Goal: Complete application form

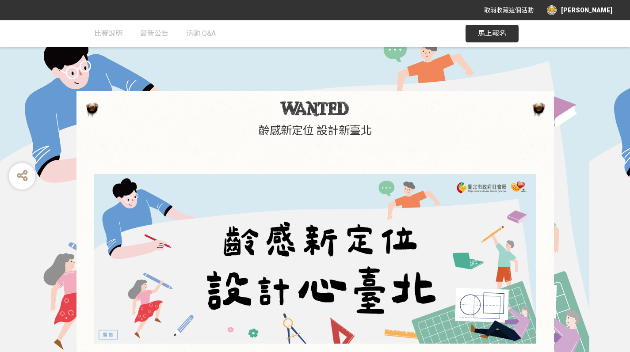
click at [480, 30] on span "馬上報名" at bounding box center [492, 33] width 28 height 8
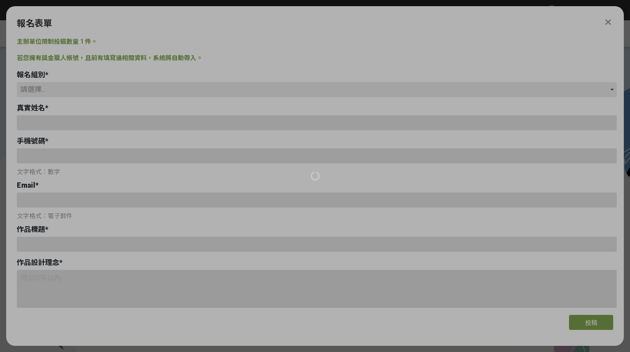
type input "[PERSON_NAME]"
type input "0988348126"
type input "[EMAIL_ADDRESS][DOMAIN_NAME]"
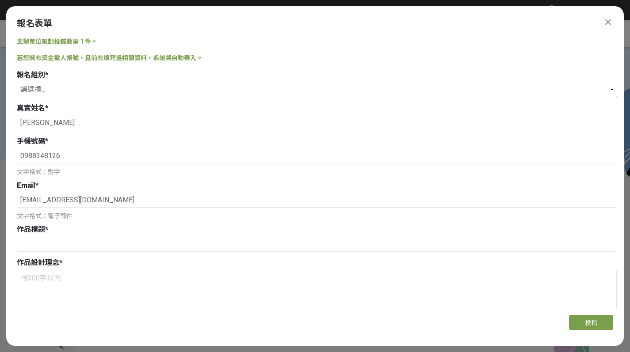
select select "社會組(年滿 18 歲以上社會大眾皆可參加)"
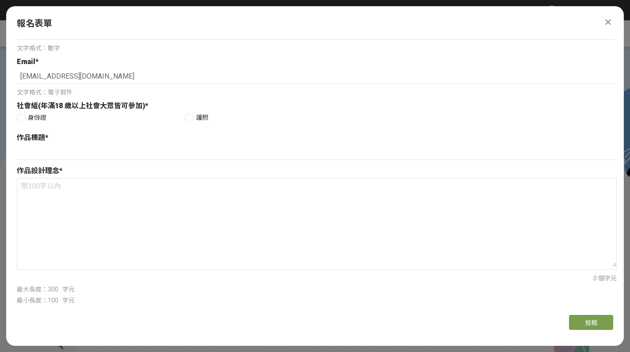
scroll to position [121, 0]
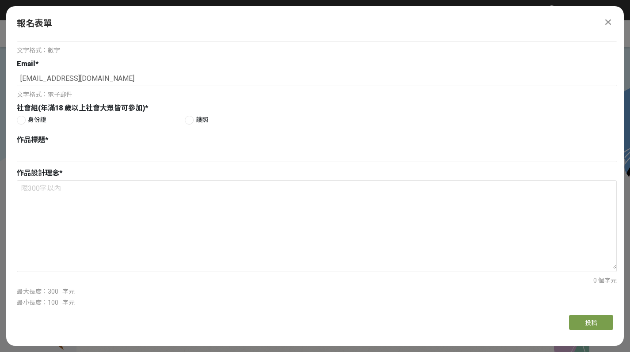
click at [18, 124] on div at bounding box center [21, 120] width 9 height 9
radio input "true"
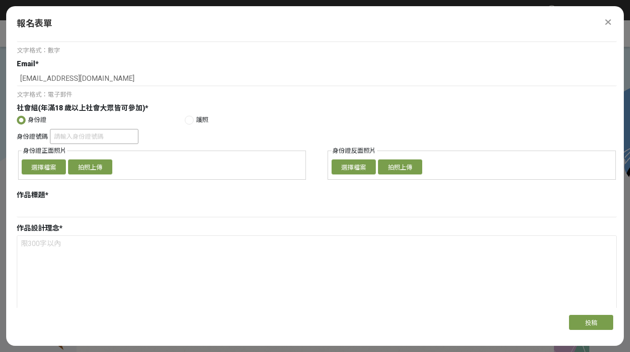
click at [78, 132] on input "身份證號碼" at bounding box center [94, 136] width 88 height 15
type input "ㄙ"
type input "n"
type input "N1261452158"
click at [41, 167] on button "選擇檔案" at bounding box center [44, 166] width 44 height 15
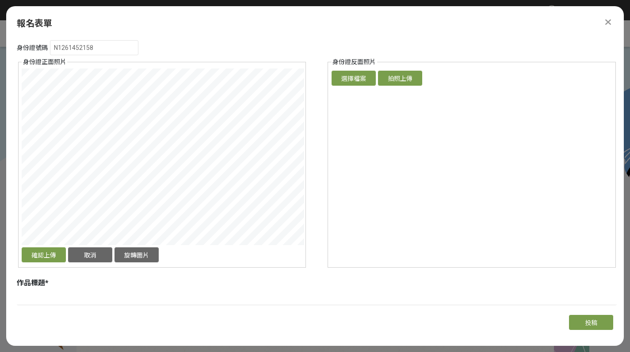
scroll to position [234, 0]
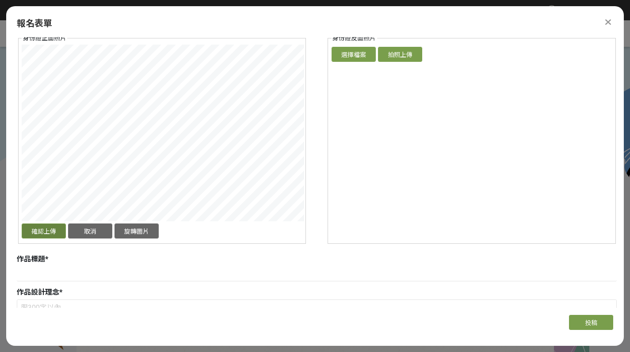
click at [40, 230] on button "確認上傳" at bounding box center [44, 231] width 44 height 15
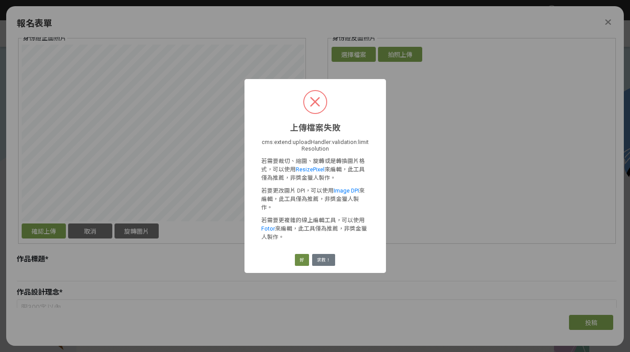
click at [306, 258] on button "好" at bounding box center [302, 260] width 14 height 12
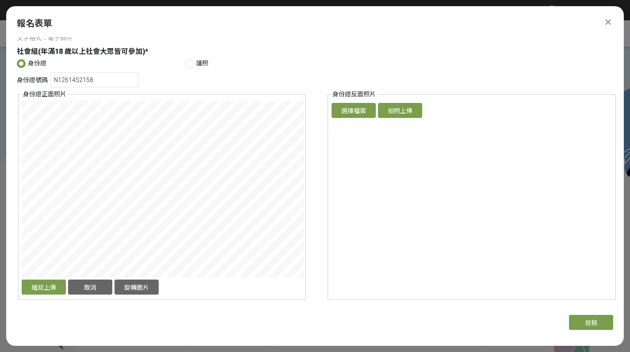
scroll to position [179, 0]
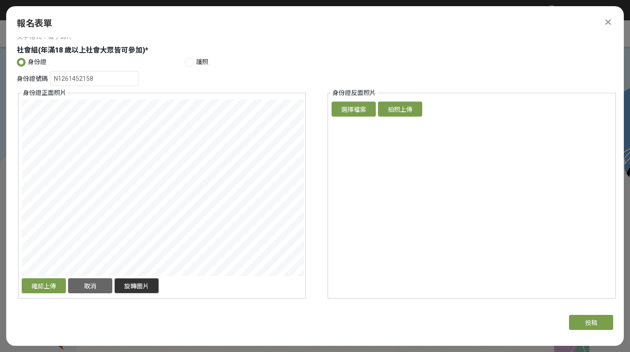
click at [138, 289] on button "旋轉圖片" at bounding box center [136, 285] width 44 height 15
click at [103, 287] on button "取消" at bounding box center [90, 285] width 44 height 15
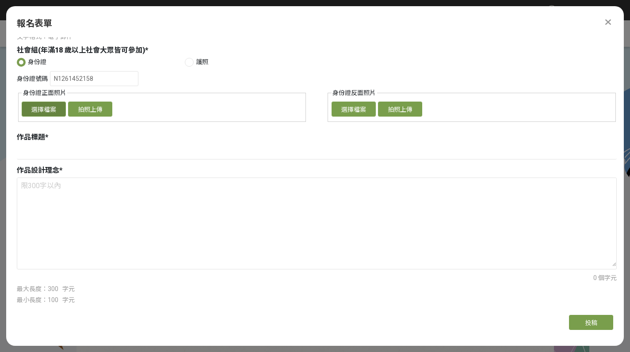
click at [50, 110] on button "選擇檔案" at bounding box center [44, 109] width 44 height 15
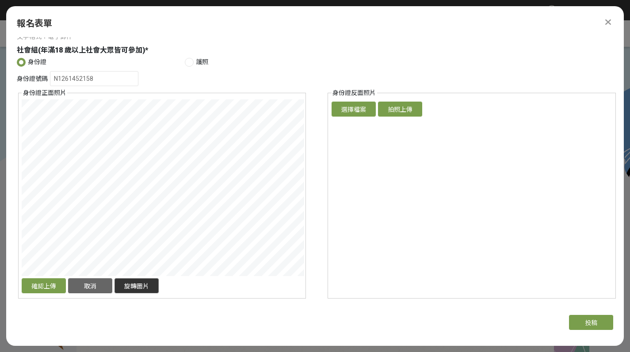
click at [133, 284] on button "旋轉圖片" at bounding box center [136, 285] width 44 height 15
click at [45, 283] on button "確認上傳" at bounding box center [44, 285] width 44 height 15
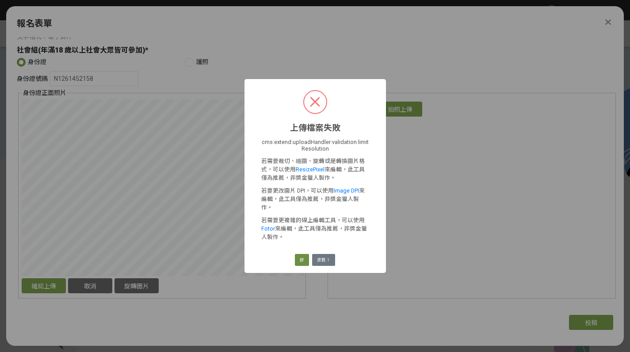
click at [304, 255] on button "好" at bounding box center [302, 260] width 14 height 12
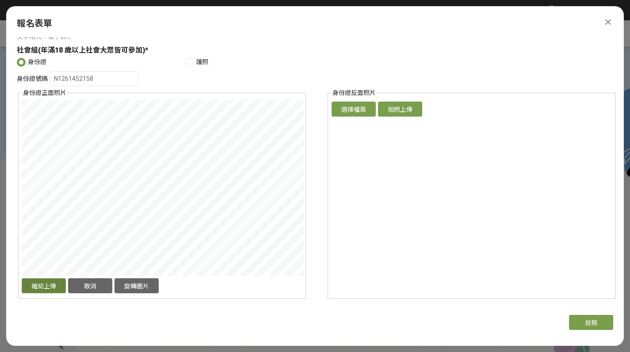
click at [53, 286] on button "確認上傳" at bounding box center [44, 285] width 44 height 15
click at [46, 283] on button "確認上傳" at bounding box center [44, 285] width 44 height 15
click at [277, 292] on div "確認上傳 取消 旋轉圖片" at bounding box center [162, 286] width 280 height 17
click at [36, 283] on button "確認上傳" at bounding box center [44, 285] width 44 height 15
click at [45, 285] on button "確認上傳" at bounding box center [44, 285] width 44 height 15
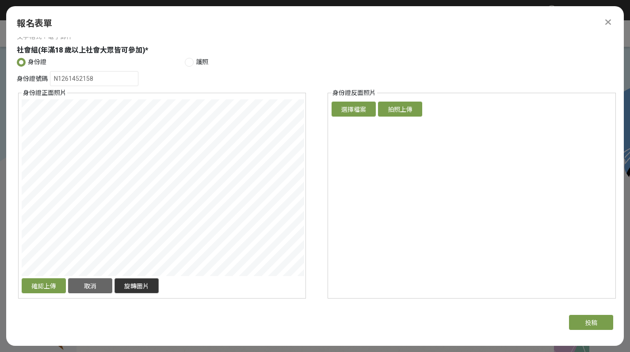
click at [130, 292] on button "旋轉圖片" at bounding box center [136, 285] width 44 height 15
click at [48, 285] on button "確認上傳" at bounding box center [44, 285] width 44 height 15
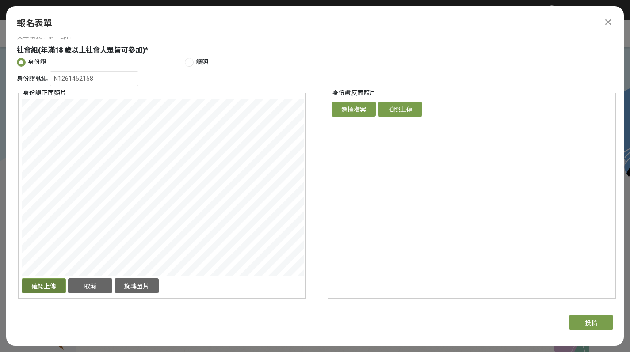
click at [48, 285] on button "確認上傳" at bounding box center [44, 285] width 44 height 15
click at [87, 289] on button "取消" at bounding box center [90, 285] width 44 height 15
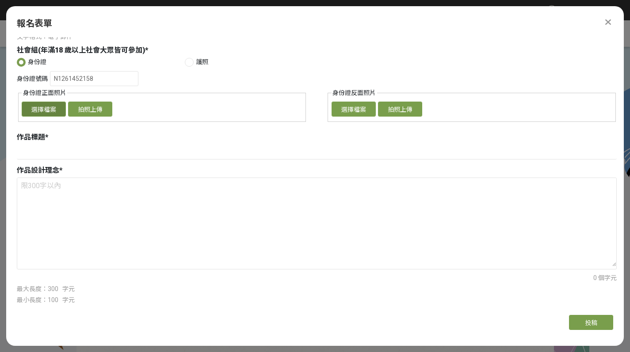
click at [57, 110] on button "選擇檔案" at bounding box center [44, 109] width 44 height 15
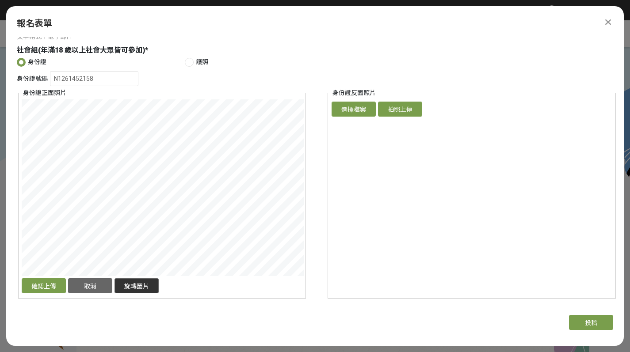
click at [143, 286] on button "旋轉圖片" at bounding box center [136, 285] width 44 height 15
click at [46, 286] on button "確認上傳" at bounding box center [44, 285] width 44 height 15
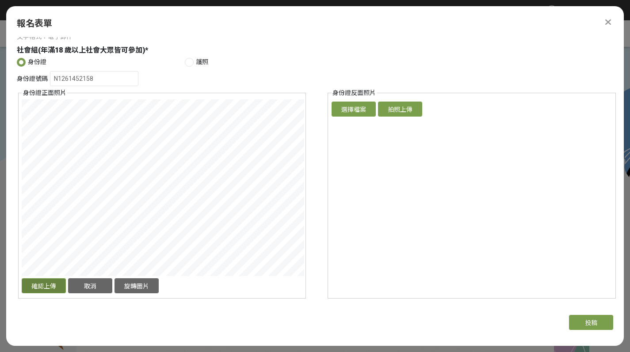
click at [43, 289] on button "確認上傳" at bounding box center [44, 285] width 44 height 15
click at [37, 291] on button "確認上傳" at bounding box center [44, 285] width 44 height 15
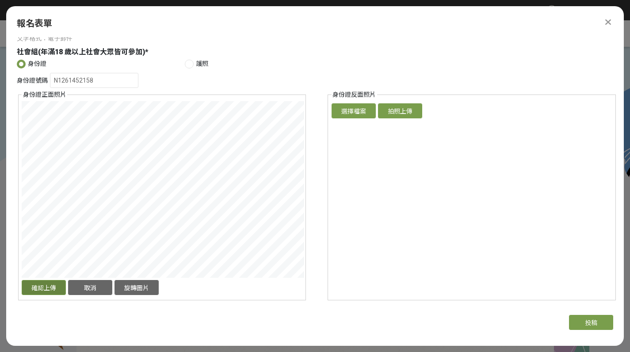
click at [54, 288] on button "確認上傳" at bounding box center [44, 287] width 44 height 15
click at [78, 286] on button "取消" at bounding box center [90, 287] width 44 height 15
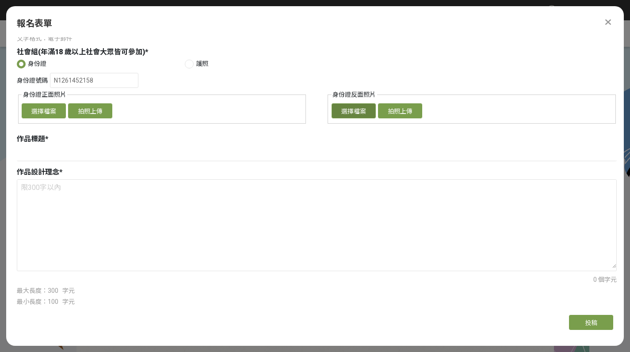
click at [344, 118] on button "選擇檔案" at bounding box center [353, 110] width 44 height 15
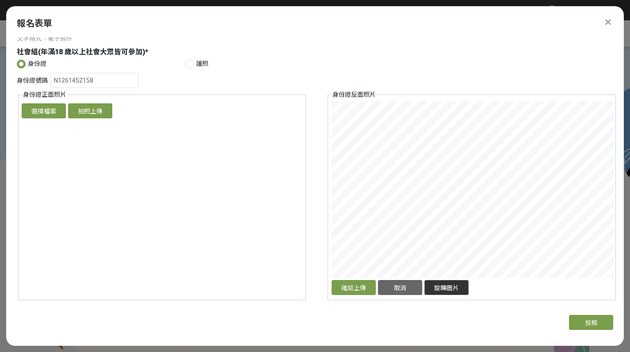
click at [448, 291] on button "旋轉圖片" at bounding box center [446, 287] width 44 height 15
click at [352, 288] on button "確認上傳" at bounding box center [353, 287] width 44 height 15
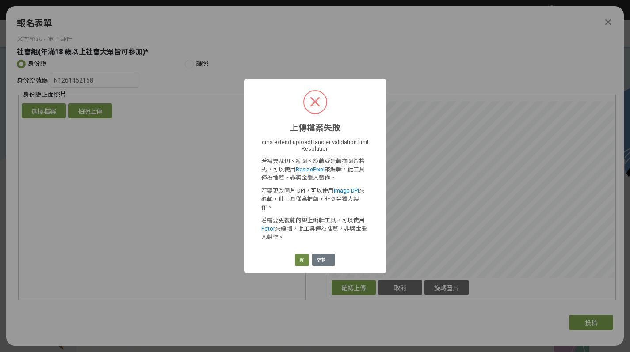
click at [301, 256] on button "好" at bounding box center [302, 260] width 14 height 12
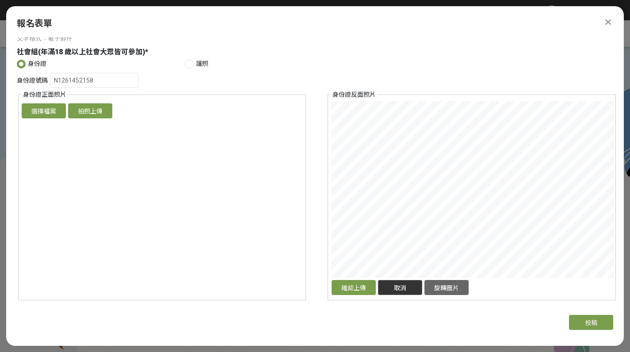
click at [393, 282] on button "取消" at bounding box center [400, 287] width 44 height 15
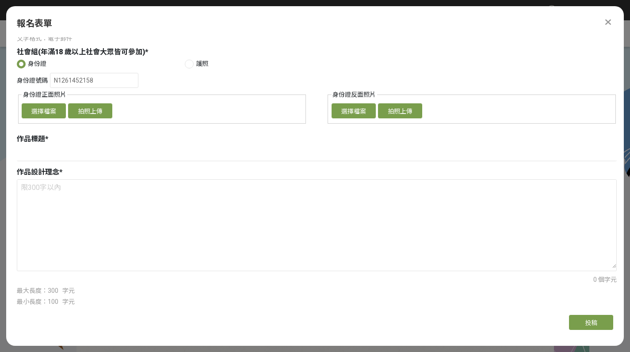
click at [187, 63] on div at bounding box center [189, 64] width 9 height 9
radio input "false"
radio input "true"
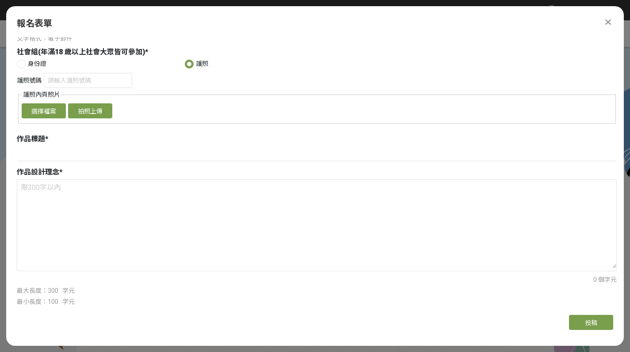
click at [17, 65] on div at bounding box center [21, 64] width 9 height 9
radio input "true"
radio input "false"
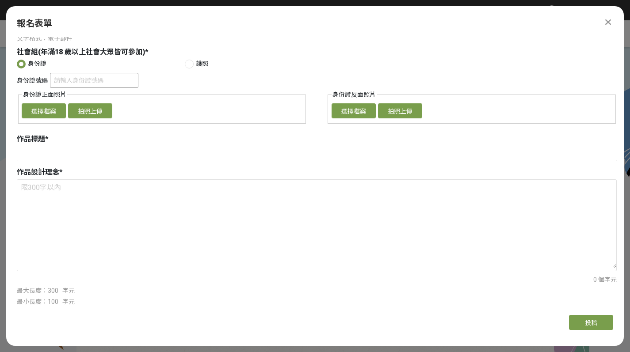
click at [56, 80] on input "身份證號碼" at bounding box center [94, 80] width 88 height 15
type input "ㄉ"
type input "m"
type input "N126142158"
click at [52, 115] on button "選擇檔案" at bounding box center [44, 110] width 44 height 15
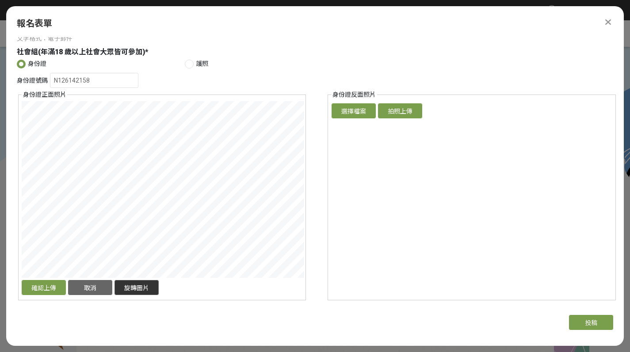
click at [123, 288] on button "旋轉圖片" at bounding box center [136, 287] width 44 height 15
click at [35, 285] on button "確認上傳" at bounding box center [44, 287] width 44 height 15
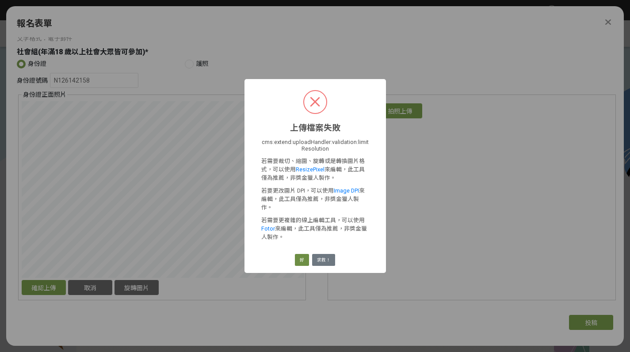
click at [308, 256] on button "好" at bounding box center [302, 260] width 14 height 12
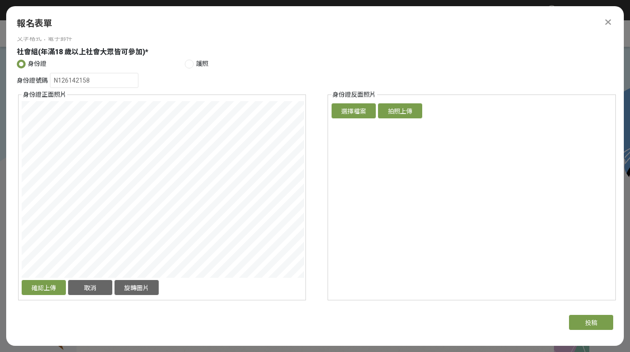
click at [304, 76] on div "身份證號碼 N126142158" at bounding box center [317, 81] width 600 height 17
drag, startPoint x: 626, startPoint y: 145, endPoint x: 624, endPoint y: 91, distance: 53.9
click at [623, 91] on div "主辦單位限制投稿數量 1 件。 若您擁有獎金獵人帳號，且前有填寫過相關資料，系統將自動帶入。 報名組別 * 請選擇... 學生組(限[GEOGRAPHIC_D…" at bounding box center [314, 172] width 617 height 271
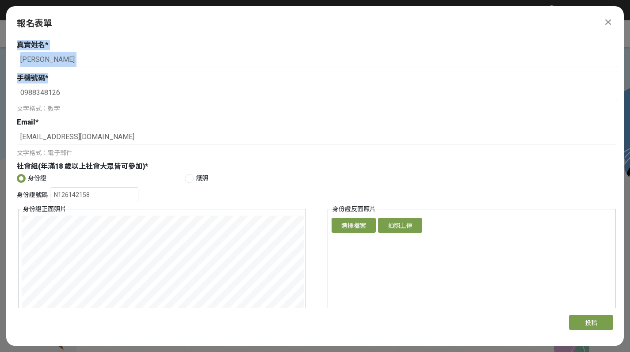
scroll to position [0, 0]
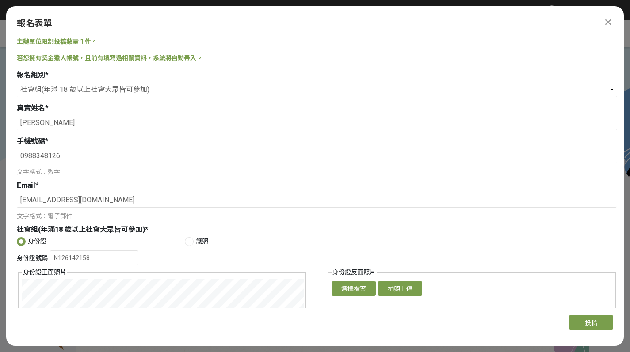
click at [306, 236] on div "社會組(年滿18 歲以上社會大眾皆可參加) * 身份證 護照 身份證號碼 N126142158 身份證正面照片 確認上傳 取消 旋轉圖片 選擇檔案 拍照上傳 …" at bounding box center [317, 354] width 600 height 260
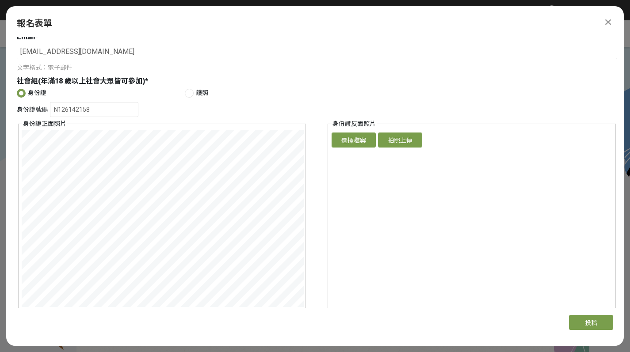
scroll to position [239, 0]
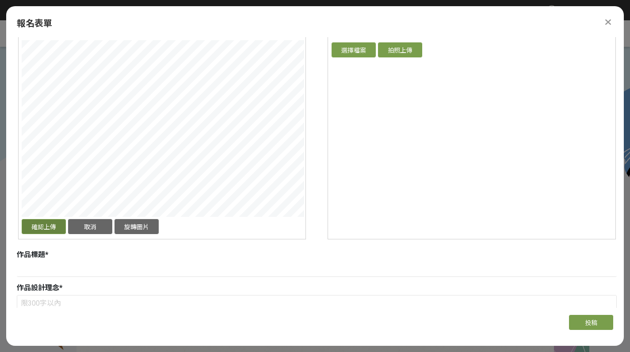
click at [38, 228] on button "確認上傳" at bounding box center [44, 226] width 44 height 15
click at [38, 226] on button "確認上傳" at bounding box center [44, 226] width 44 height 15
click at [87, 230] on button "取消" at bounding box center [90, 226] width 44 height 15
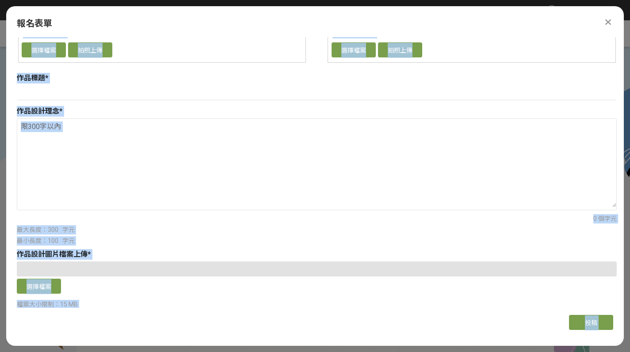
drag, startPoint x: 626, startPoint y: 146, endPoint x: 629, endPoint y: 106, distance: 40.3
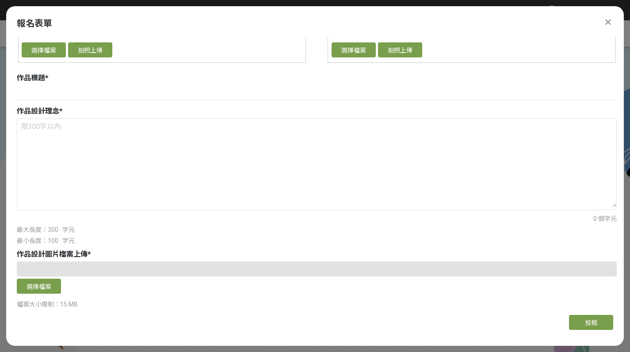
click at [620, 132] on div "主辦單位限制投稿數量 1 件。 若您擁有獎金獵人帳號，且前有填寫過相關資料，系統將自動帶入。 報名組別 * 請選擇... 學生組(限[GEOGRAPHIC_D…" at bounding box center [314, 172] width 617 height 271
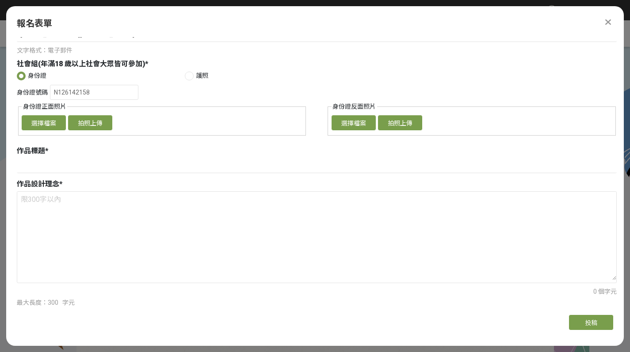
scroll to position [134, 0]
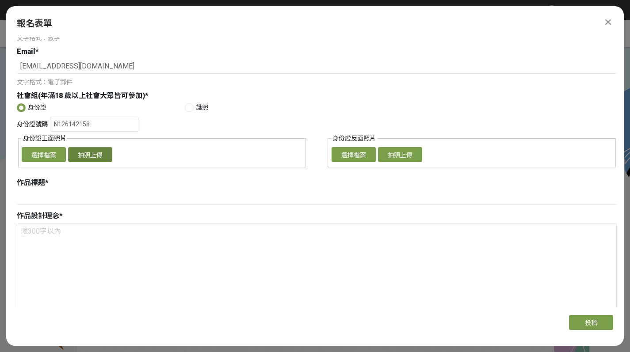
click at [86, 157] on button "拍照上傳" at bounding box center [90, 154] width 44 height 15
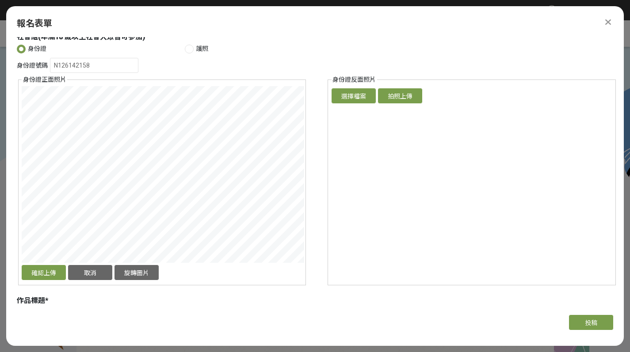
scroll to position [250, 0]
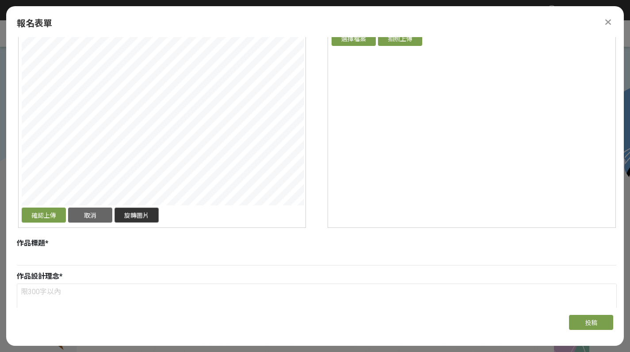
click at [133, 216] on button "旋轉圖片" at bounding box center [136, 215] width 44 height 15
click at [47, 215] on button "確認上傳" at bounding box center [44, 215] width 44 height 15
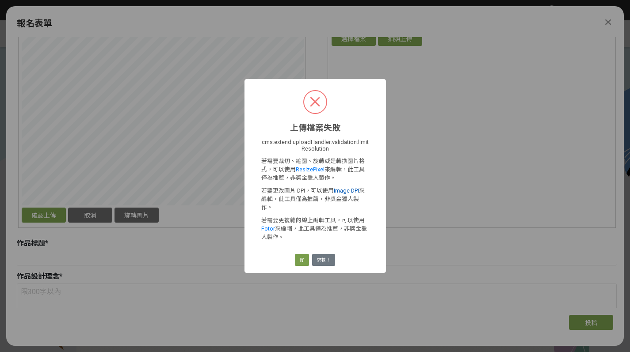
click at [352, 194] on link "Image DPI" at bounding box center [346, 190] width 25 height 7
click at [305, 255] on button "好" at bounding box center [302, 260] width 14 height 12
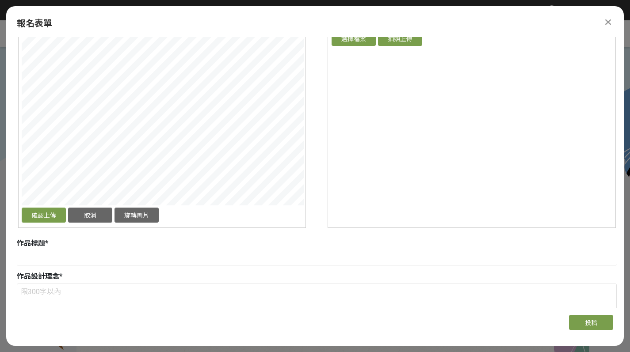
click at [273, 209] on div "確認上傳 取消 旋轉圖片" at bounding box center [162, 127] width 280 height 196
click at [46, 216] on button "確認上傳" at bounding box center [44, 215] width 44 height 15
click at [78, 214] on button "取消" at bounding box center [90, 215] width 44 height 15
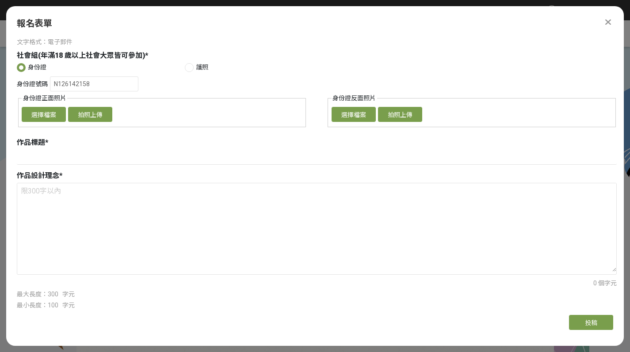
scroll to position [172, 0]
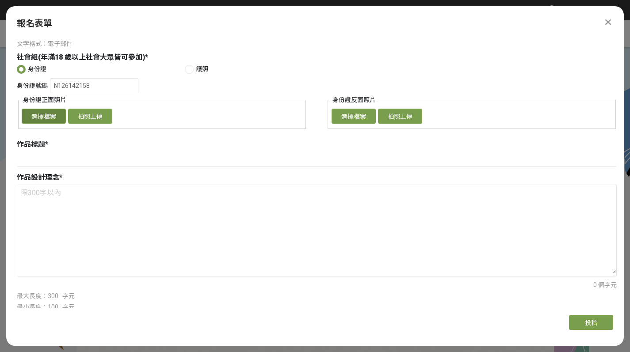
click at [42, 114] on button "選擇檔案" at bounding box center [44, 116] width 44 height 15
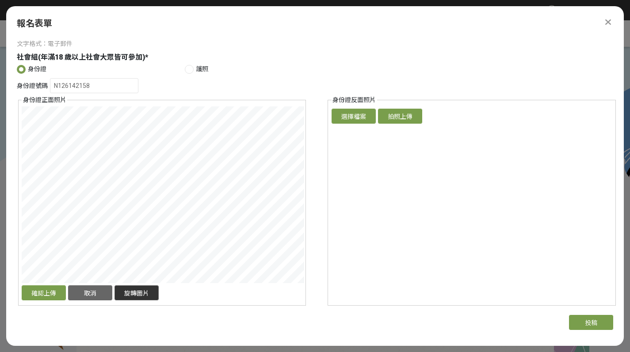
click at [129, 297] on button "旋轉圖片" at bounding box center [136, 292] width 44 height 15
click at [317, 201] on div "身份證號碼 N126142158 身份證正面照片 確認上傳 取消 旋轉圖片 選擇檔案 拍照上傳 身份證反面照片 確認上傳 取消 旋轉圖片 選擇檔案 拍照上傳" at bounding box center [317, 192] width 600 height 228
click at [47, 292] on button "確認上傳" at bounding box center [44, 292] width 44 height 15
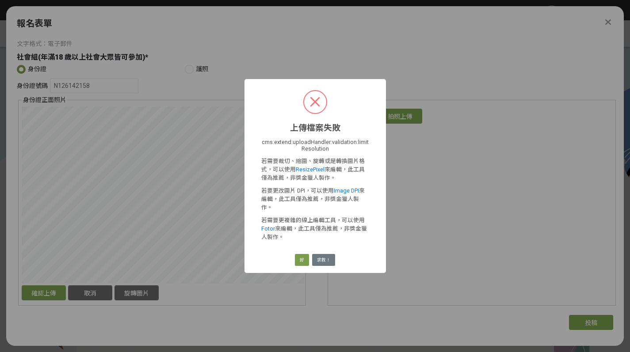
click at [294, 255] on div "好 求救！" at bounding box center [314, 260] width 43 height 15
click at [303, 255] on button "好" at bounding box center [302, 260] width 14 height 12
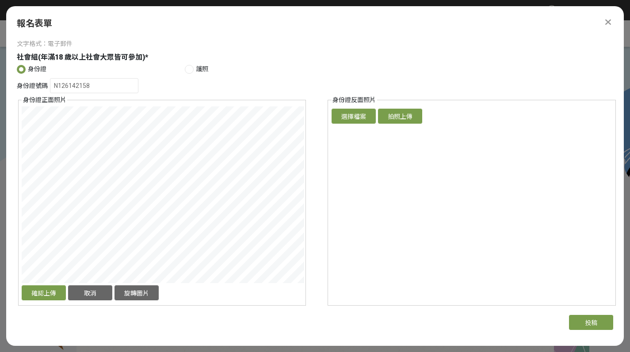
click at [610, 22] on icon at bounding box center [608, 22] width 6 height 9
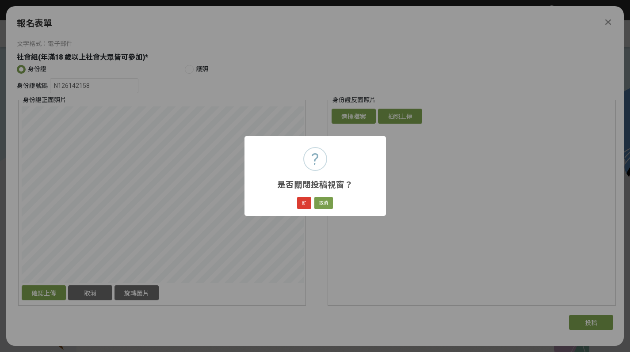
click at [303, 199] on button "好" at bounding box center [304, 203] width 14 height 12
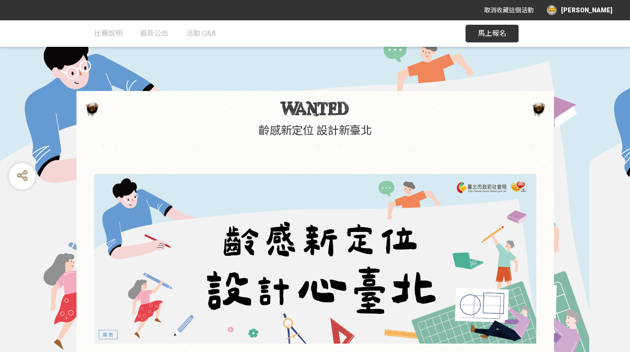
click at [499, 29] on button "馬上報名" at bounding box center [491, 34] width 53 height 18
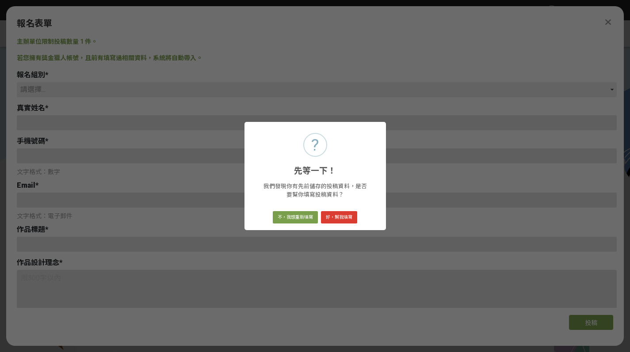
click at [327, 216] on button "好，幫我填寫" at bounding box center [339, 217] width 36 height 12
select select "社會組(年滿 18 歲以上社會大眾皆可參加)"
type input "[PERSON_NAME]"
type input "0988348126"
type input "[EMAIL_ADDRESS][DOMAIN_NAME]"
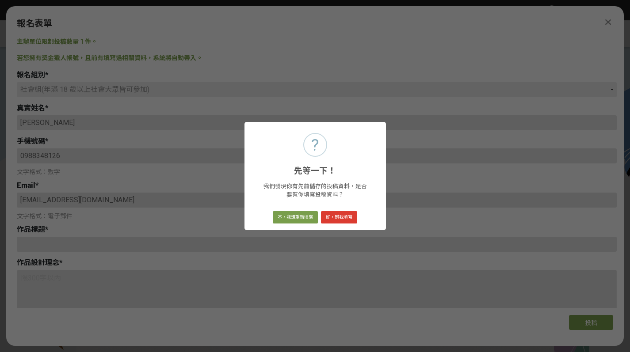
click at [327, 216] on div "? 先等一下！ × 我們發現你有先前儲存的投稿資料，是否要幫你填寫投稿資料？ 不，我想重新填寫 好，幫我填寫" at bounding box center [314, 176] width 141 height 109
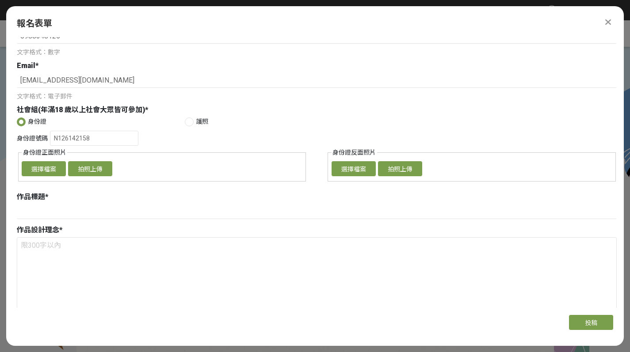
scroll to position [130, 0]
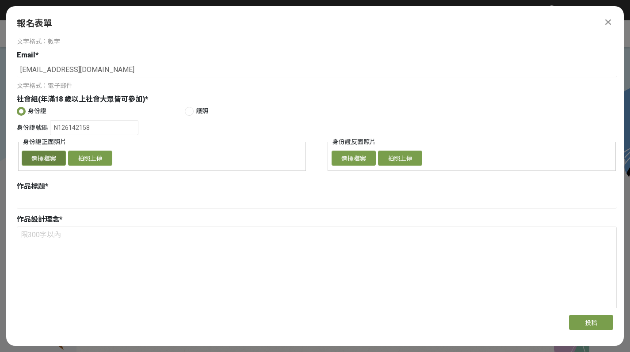
click at [39, 160] on button "選擇檔案" at bounding box center [44, 158] width 44 height 15
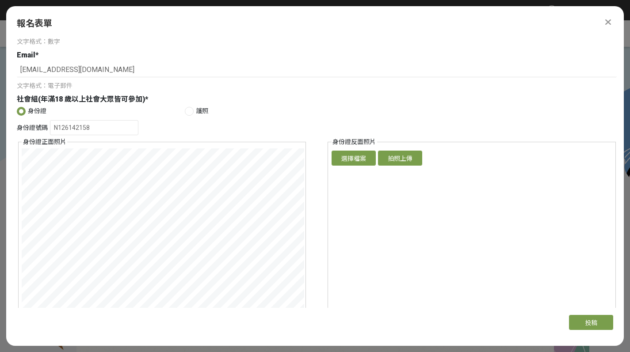
drag, startPoint x: 624, startPoint y: 134, endPoint x: 626, endPoint y: 156, distance: 22.2
click at [623, 156] on div "主辦單位限制投稿數量 1 件。 若您擁有獎金獵人帳號，且前有填寫過相關資料，系統將自動帶入。 報名組別 * 請選擇... 學生組(限[GEOGRAPHIC_D…" at bounding box center [314, 172] width 617 height 271
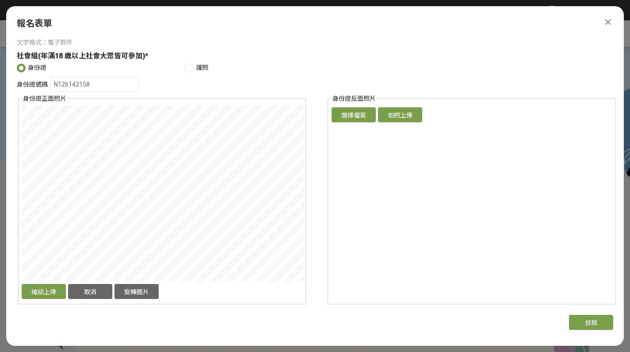
scroll to position [205, 0]
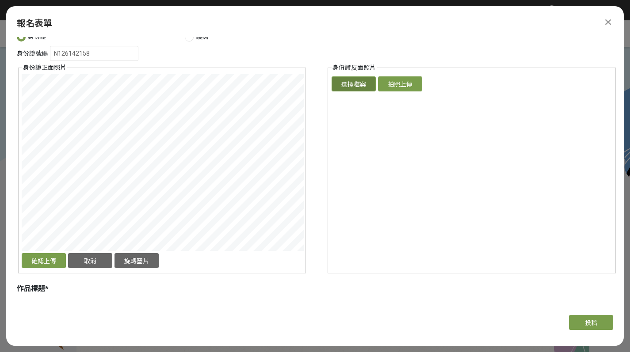
click at [357, 87] on button "選擇檔案" at bounding box center [353, 83] width 44 height 15
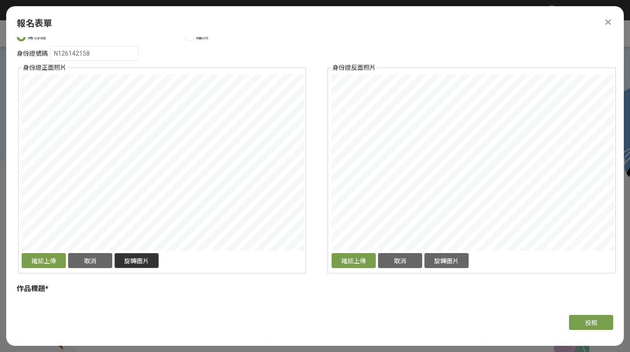
click at [134, 262] on button "旋轉圖片" at bounding box center [136, 260] width 44 height 15
click at [441, 266] on button "旋轉圖片" at bounding box center [446, 260] width 44 height 15
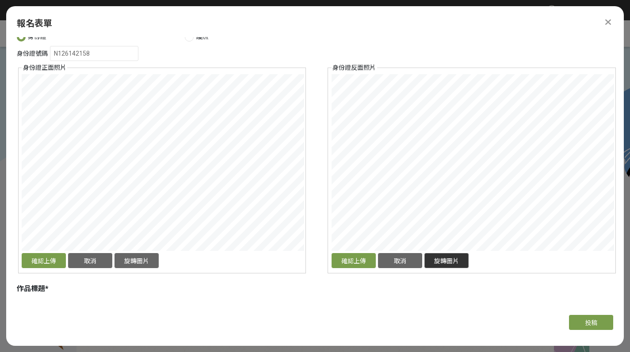
click at [441, 266] on button "旋轉圖片" at bounding box center [446, 260] width 44 height 15
click at [361, 262] on button "確認上傳" at bounding box center [353, 260] width 44 height 15
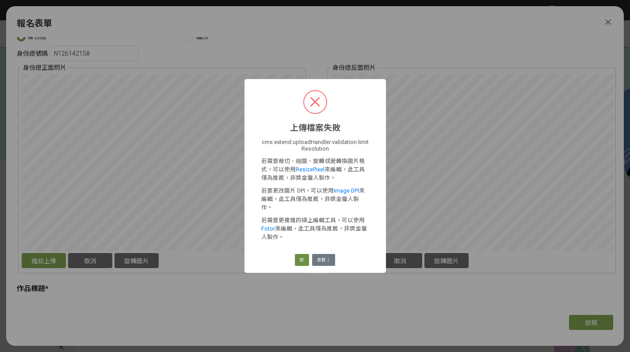
click at [300, 256] on button "好" at bounding box center [302, 260] width 14 height 12
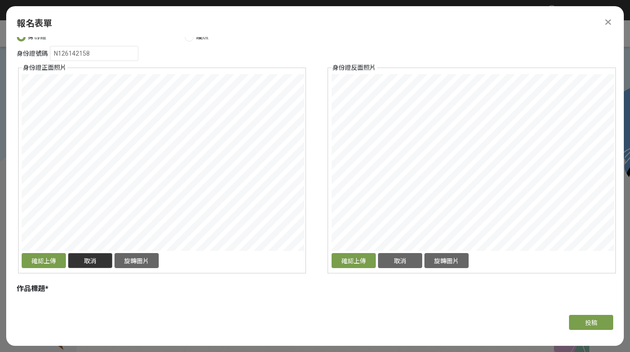
click at [93, 261] on button "取消" at bounding box center [90, 260] width 44 height 15
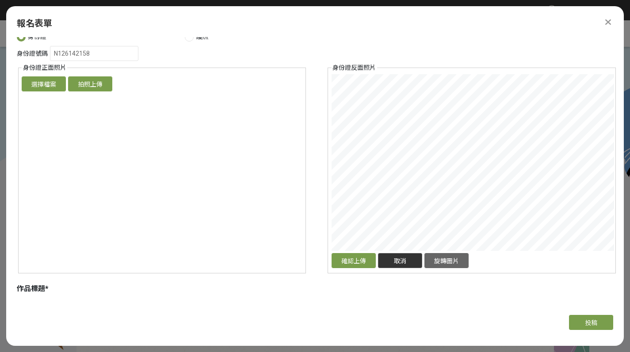
click at [384, 264] on button "取消" at bounding box center [400, 260] width 44 height 15
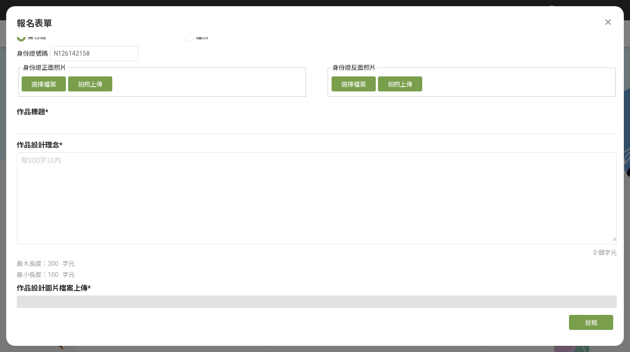
click at [91, 75] on fieldset "身份證正面照片 確認上傳 取消 旋轉圖片 選擇檔案 拍照上傳" at bounding box center [162, 80] width 288 height 34
click at [93, 84] on button "拍照上傳" at bounding box center [90, 83] width 44 height 15
click at [49, 84] on button "選擇檔案" at bounding box center [44, 83] width 44 height 15
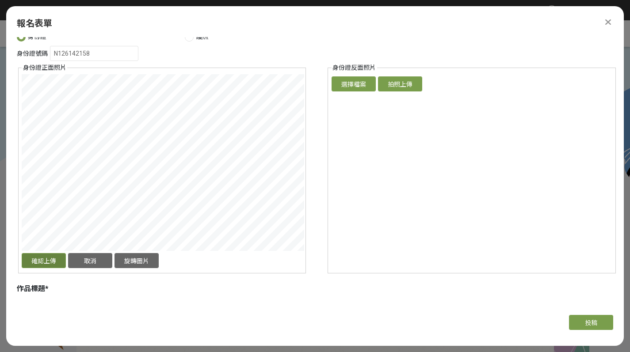
click at [41, 261] on button "確認上傳" at bounding box center [44, 260] width 44 height 15
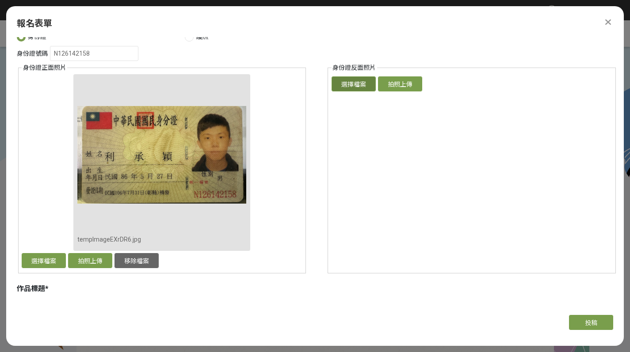
click at [361, 88] on button "選擇檔案" at bounding box center [353, 83] width 44 height 15
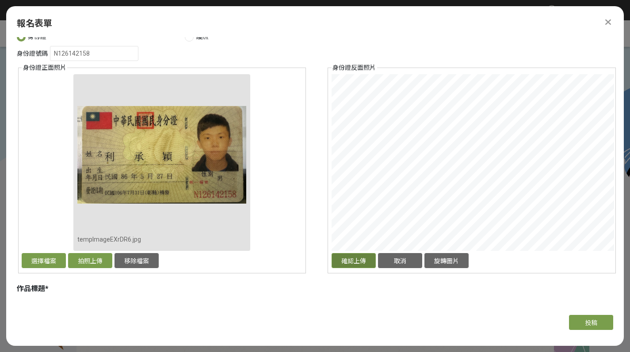
click at [353, 257] on button "確認上傳" at bounding box center [353, 260] width 44 height 15
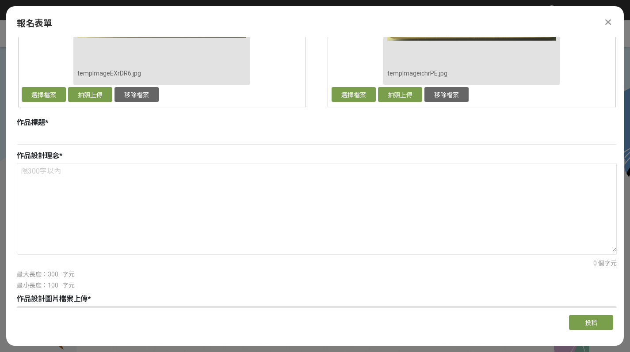
scroll to position [375, 0]
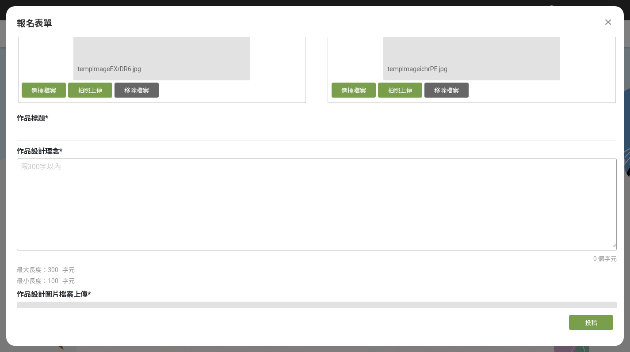
click at [91, 169] on textarea at bounding box center [316, 203] width 599 height 88
paste textarea "以「含飴弄孫」的場景作為世代共榮的美好體現，將LOGO設計成爺孫兩人手牽手跳舞的核心畫面，活潑輕快的動作，顛覆大眾對於高齡者的刻板印象，證明年齡從來不是限制，…"
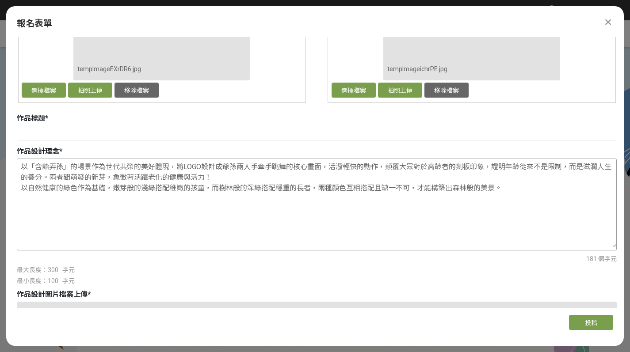
click at [99, 176] on textarea "以「含飴弄孫」的場景作為世代共榮的美好體現，將LOGO設計成爺孫兩人手牽手跳舞的核心畫面，活潑輕快的動作，顛覆大眾對於高齡者的刻板印象，證明年齡從來不是限制，…" at bounding box center [316, 203] width 599 height 88
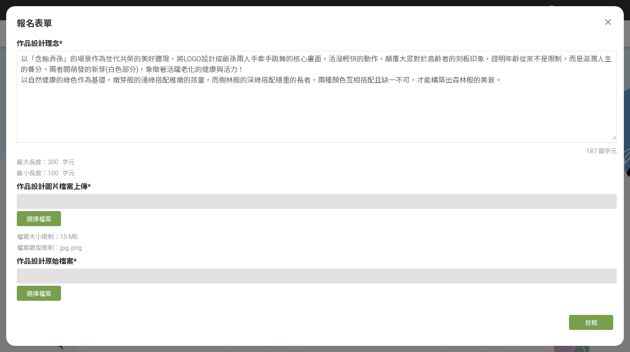
scroll to position [487, 0]
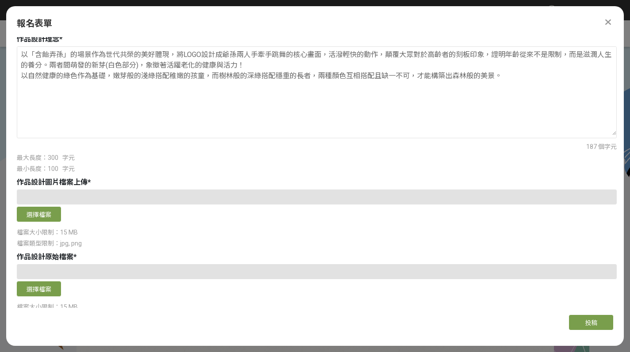
type textarea "以「含飴弄孫」的場景作為世代共榮的美好體現，將LOGO設計成爺孫兩人手牽手跳舞的核心畫面，活潑輕快的動作，顛覆大眾對於高齡者的刻板印象，證明年齡從來不是限制，…"
click at [40, 196] on div at bounding box center [317, 197] width 600 height 15
click at [39, 214] on button "選擇檔案" at bounding box center [39, 214] width 44 height 15
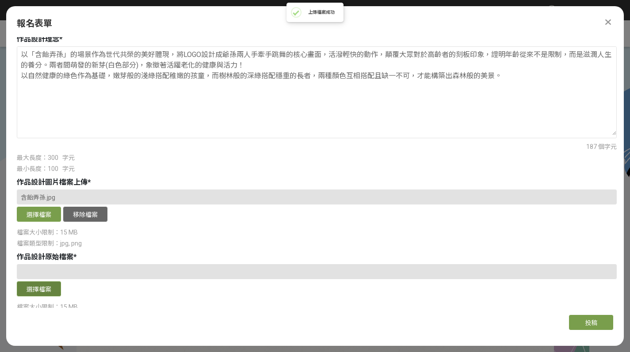
click at [38, 287] on button "選擇檔案" at bounding box center [39, 288] width 44 height 15
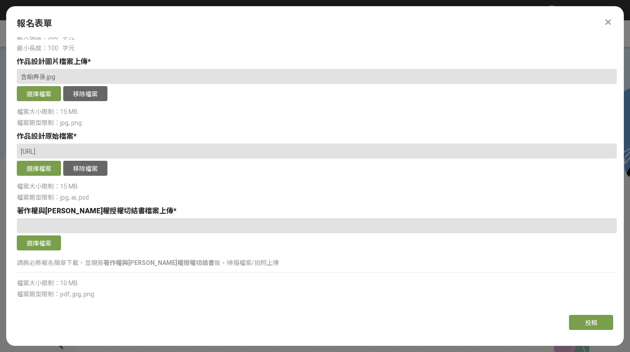
scroll to position [612, 0]
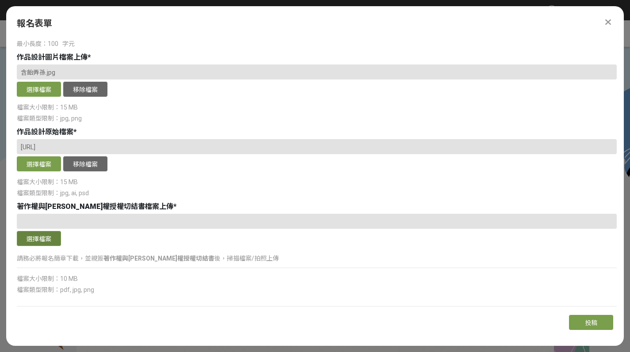
click at [41, 238] on button "選擇檔案" at bounding box center [39, 238] width 44 height 15
drag, startPoint x: 626, startPoint y: 256, endPoint x: 623, endPoint y: 278, distance: 22.3
click at [623, 278] on div "主辦單位限制投稿數量 1 件。 若您擁有獎金獵人帳號，且前有填寫過相關資料，系統將自動帶入。 報名組別 * 請選擇... 學生組(限[GEOGRAPHIC_D…" at bounding box center [314, 172] width 617 height 271
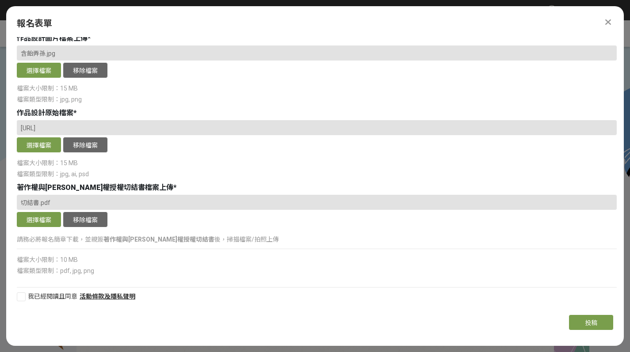
click at [19, 299] on div at bounding box center [21, 296] width 9 height 9
checkbox input "true"
click at [597, 323] on span "投稿" at bounding box center [591, 322] width 12 height 7
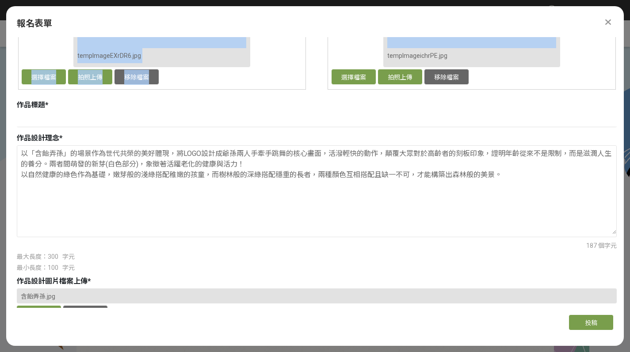
scroll to position [384, 0]
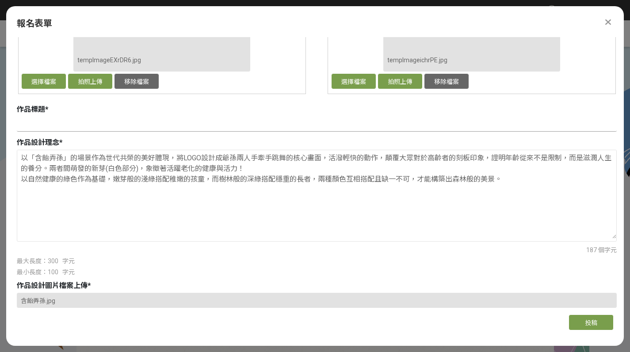
click at [80, 121] on input at bounding box center [317, 124] width 600 height 15
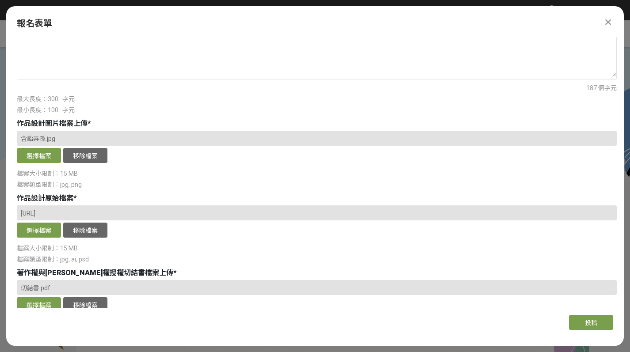
scroll to position [631, 0]
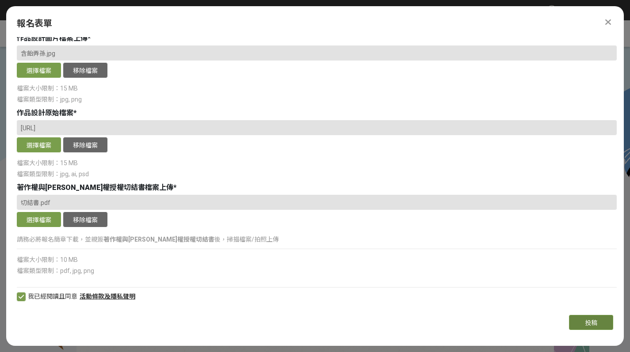
type input "含飴弄孫"
click at [601, 322] on button "投稿" at bounding box center [591, 322] width 44 height 15
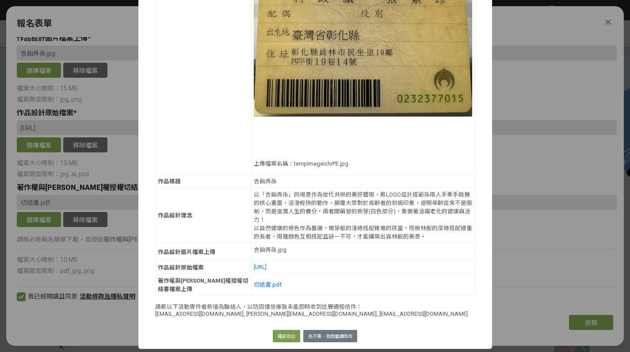
scroll to position [661, 0]
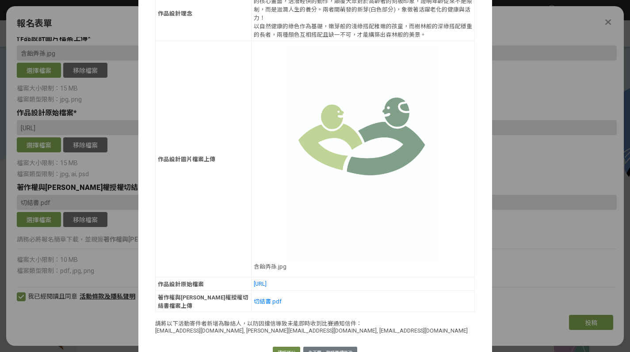
click at [284, 347] on button "確認送出" at bounding box center [286, 353] width 27 height 12
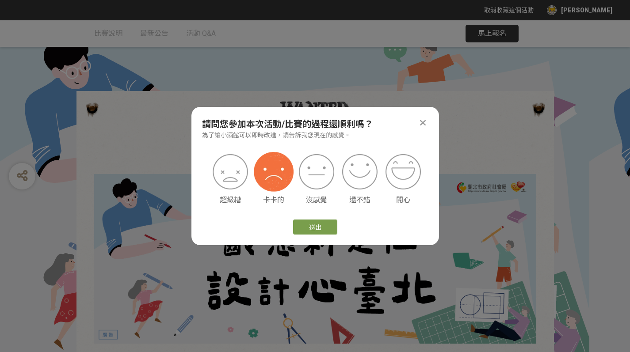
click at [278, 180] on img at bounding box center [274, 172] width 40 height 40
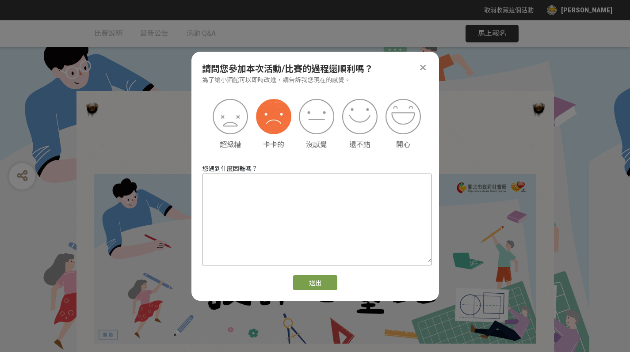
click at [311, 201] on textarea at bounding box center [316, 218] width 229 height 88
type textarea "驗證比較麻煩"
click at [319, 286] on button "送出" at bounding box center [315, 282] width 44 height 15
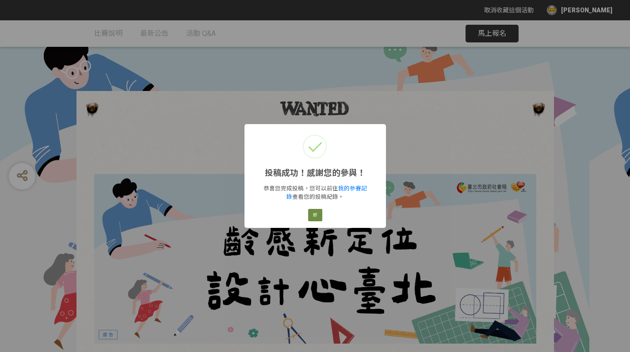
click at [310, 216] on button "好" at bounding box center [315, 215] width 14 height 12
